Goal: Information Seeking & Learning: Learn about a topic

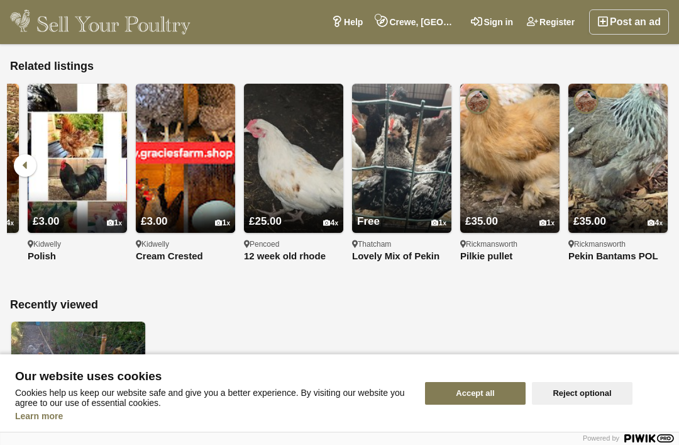
scroll to position [0, 2039]
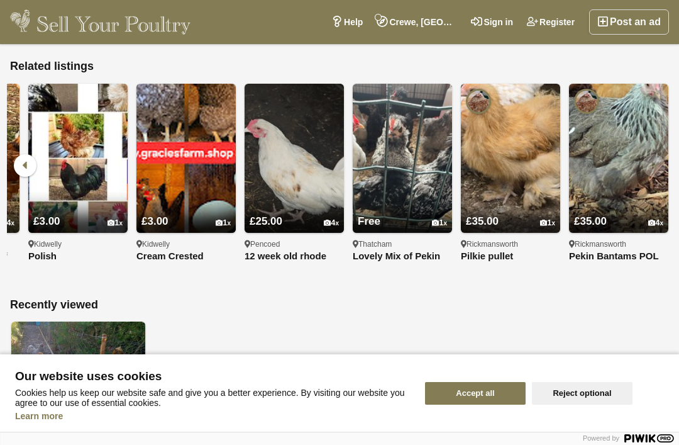
click at [396, 142] on img at bounding box center [402, 158] width 99 height 149
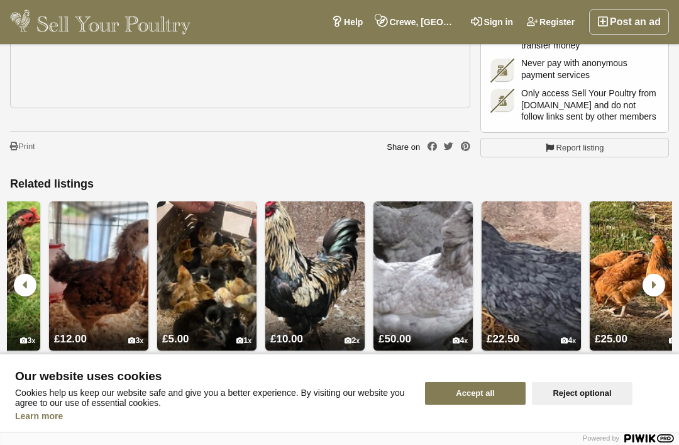
scroll to position [0, 1371]
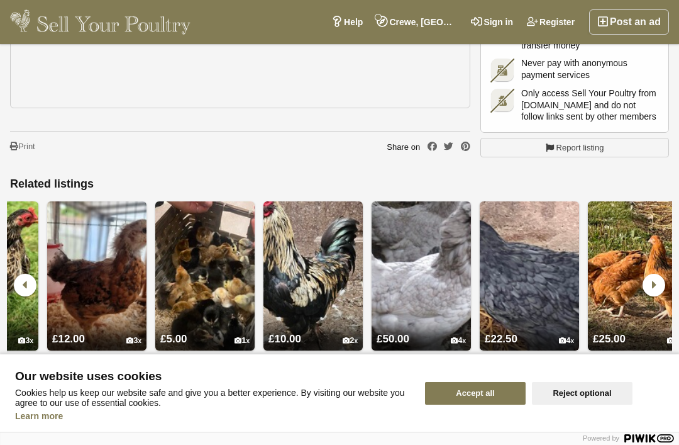
click at [293, 290] on img at bounding box center [313, 275] width 99 height 149
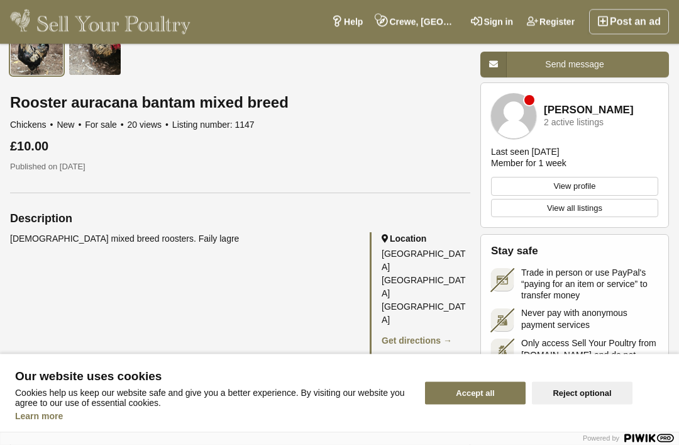
scroll to position [428, 0]
click at [468, 404] on button "Accept all" at bounding box center [475, 393] width 101 height 23
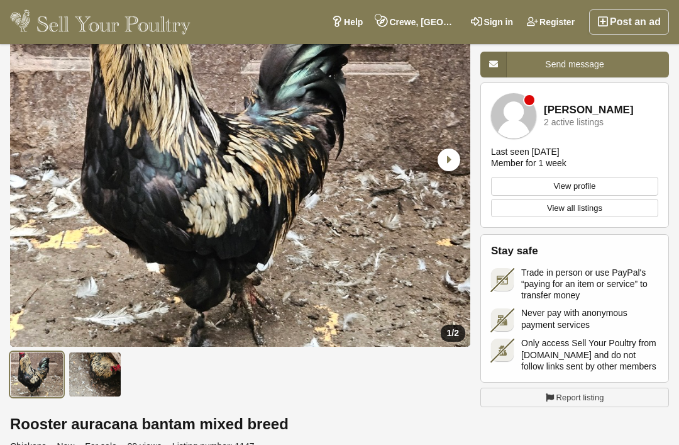
scroll to position [0, 0]
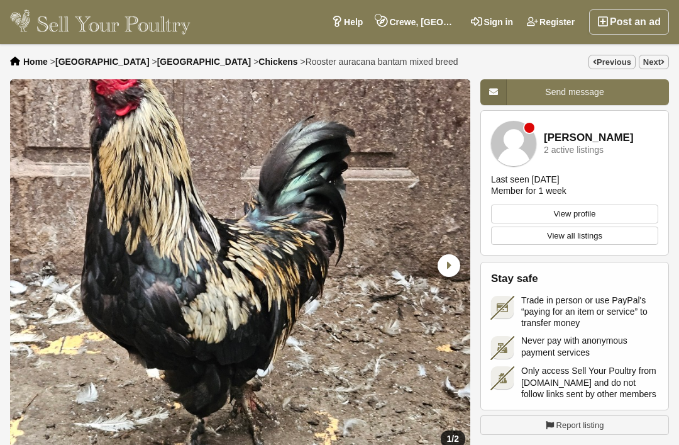
click at [259, 62] on span "Chickens" at bounding box center [278, 62] width 39 height 10
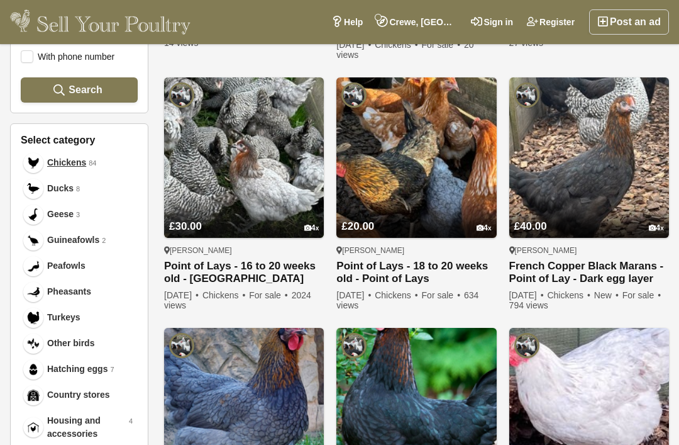
scroll to position [404, 0]
click at [386, 175] on img at bounding box center [417, 158] width 160 height 160
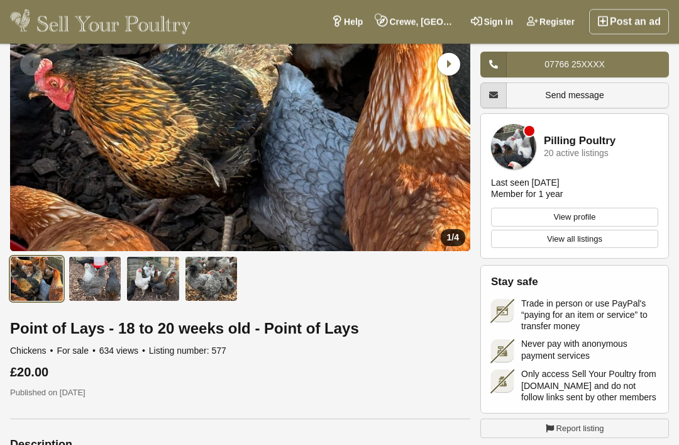
scroll to position [201, 0]
click at [90, 270] on img at bounding box center [95, 278] width 53 height 45
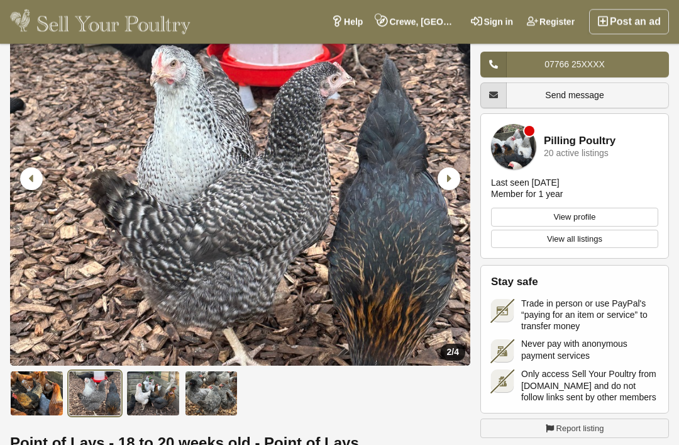
scroll to position [87, 0]
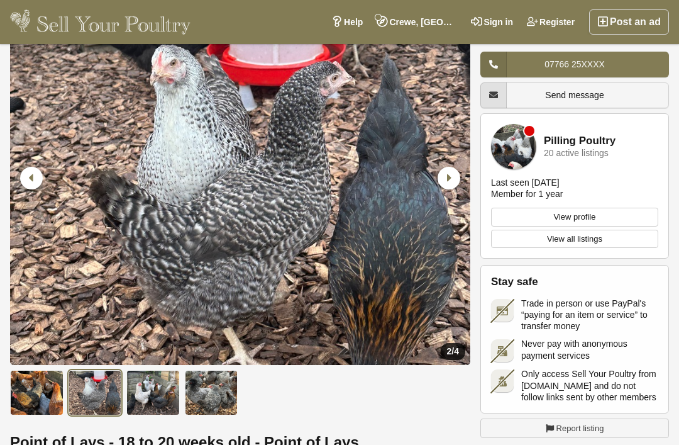
click at [143, 384] on img at bounding box center [152, 392] width 53 height 45
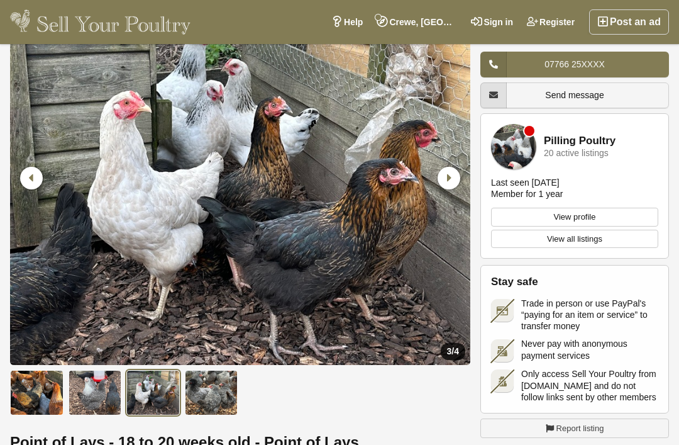
click at [203, 389] on img at bounding box center [211, 392] width 53 height 45
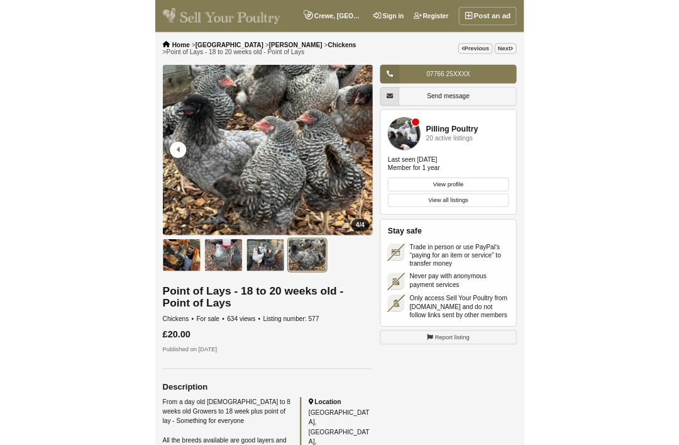
scroll to position [127, 0]
